Goal: Task Accomplishment & Management: Manage account settings

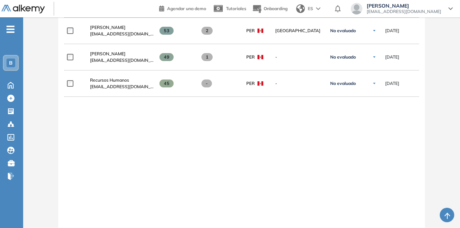
scroll to position [978, 0]
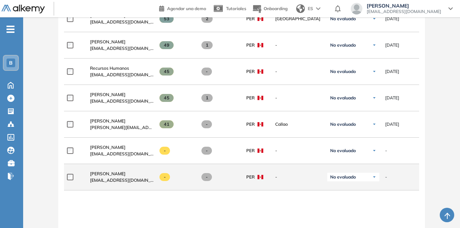
click at [374, 175] on img at bounding box center [374, 177] width 4 height 4
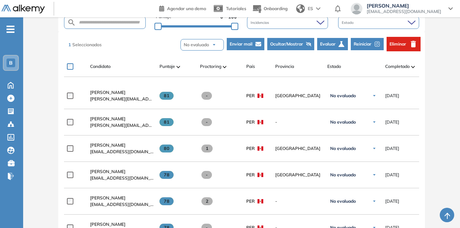
scroll to position [107, 0]
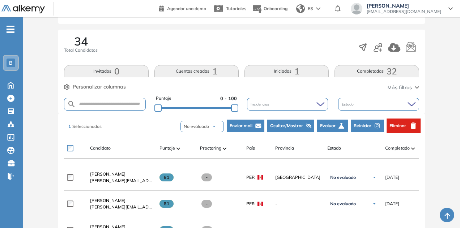
click at [398, 127] on span "Eliminar" at bounding box center [397, 125] width 17 height 7
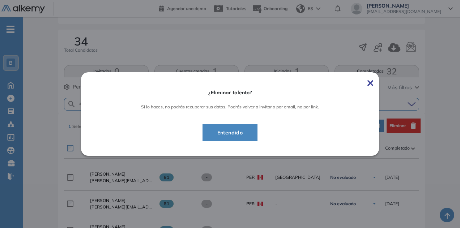
click at [371, 83] on img at bounding box center [370, 83] width 6 height 6
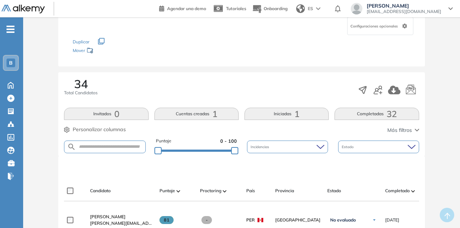
scroll to position [0, 0]
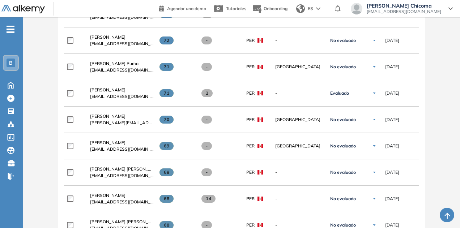
scroll to position [522, 0]
